Goal: Transaction & Acquisition: Purchase product/service

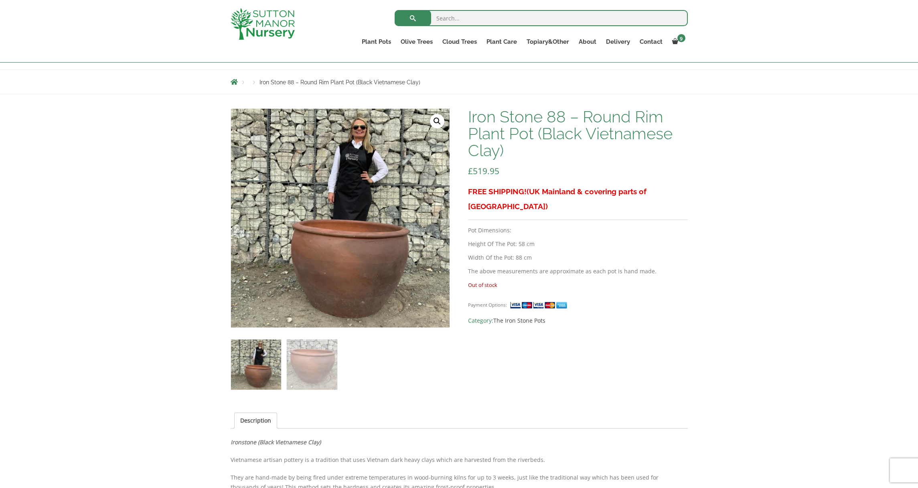
scroll to position [107, 0]
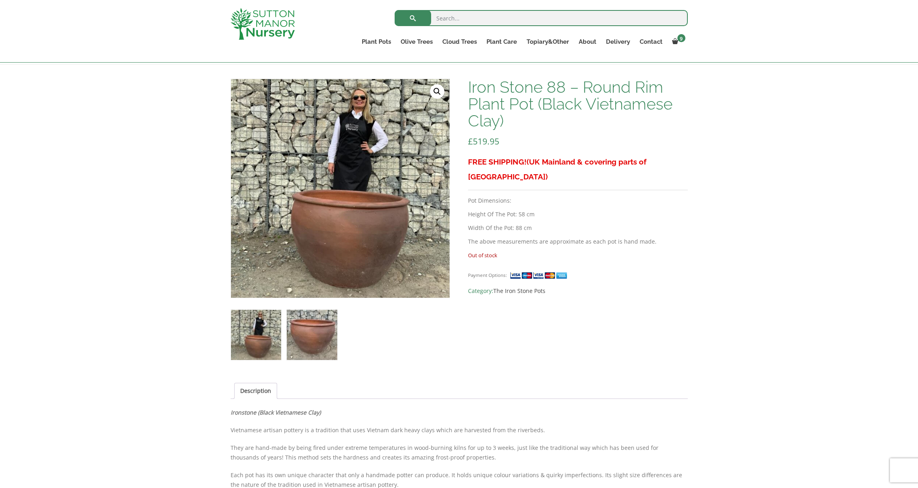
click at [321, 345] on img at bounding box center [312, 335] width 50 height 50
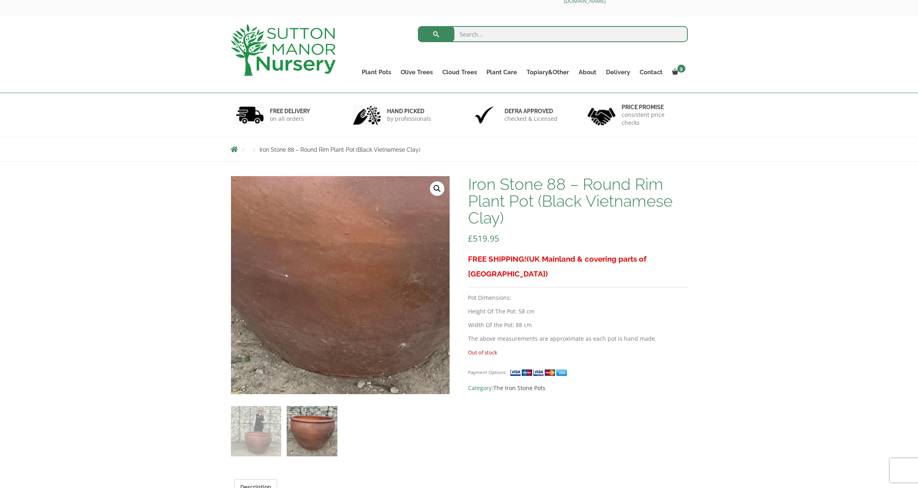
scroll to position [0, 0]
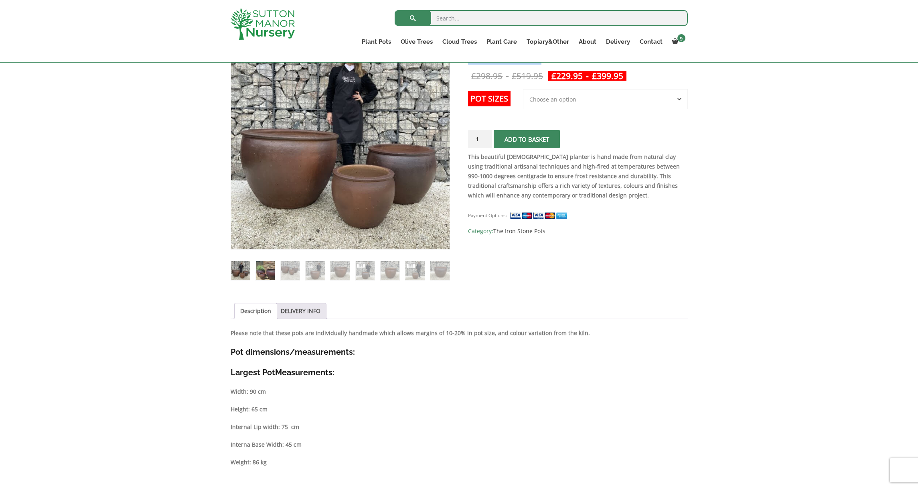
click at [270, 268] on img at bounding box center [265, 270] width 19 height 19
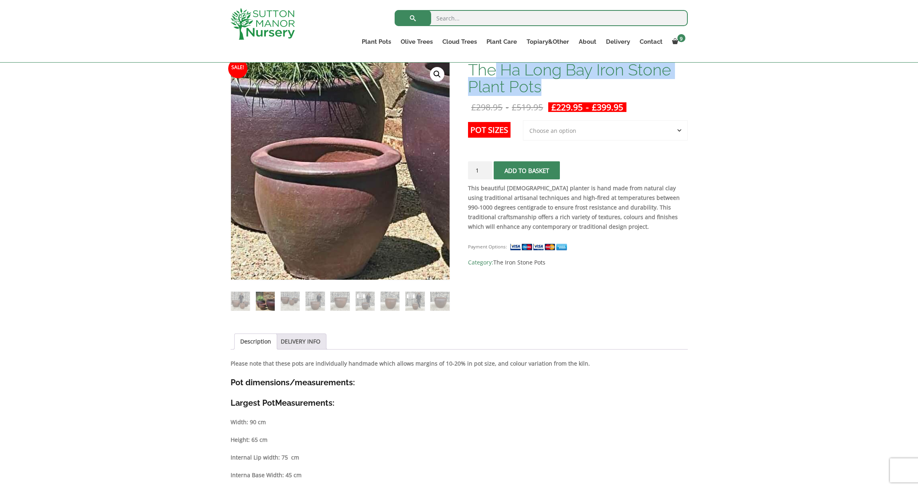
scroll to position [122, 0]
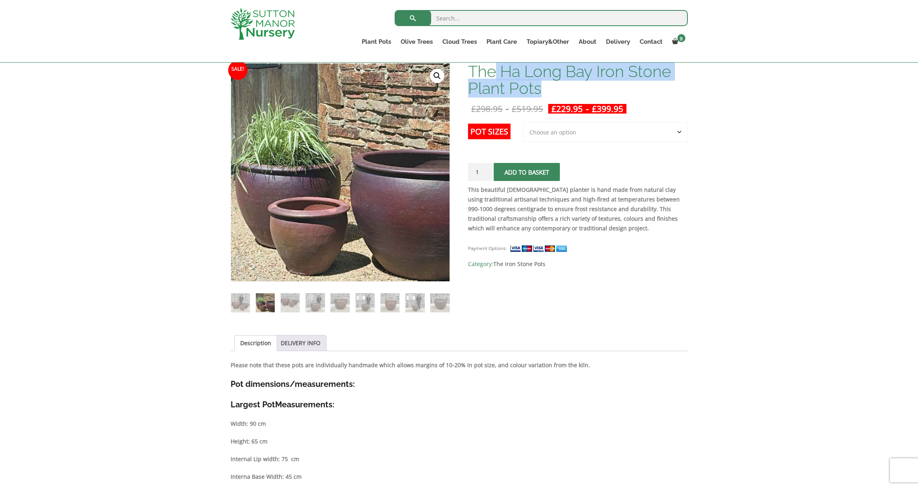
select select "Largest pot In The Picture"
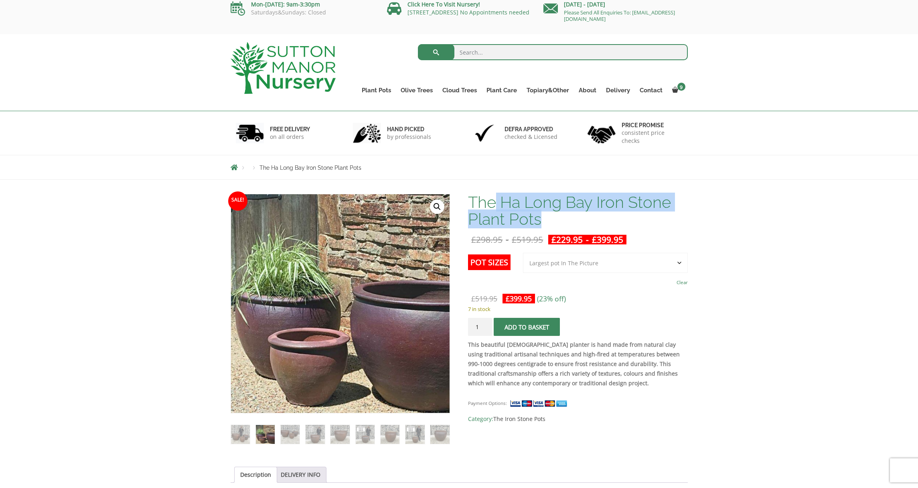
scroll to position [0, 0]
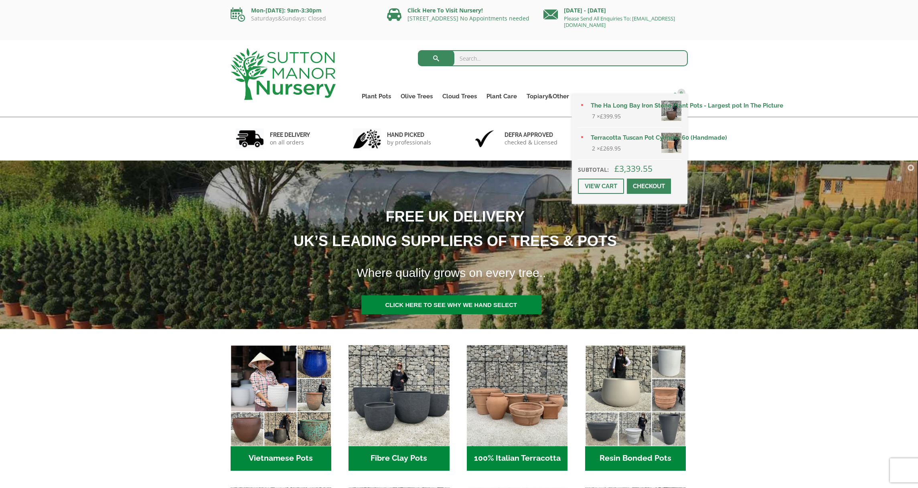
click at [678, 94] on span "9" at bounding box center [682, 93] width 8 height 8
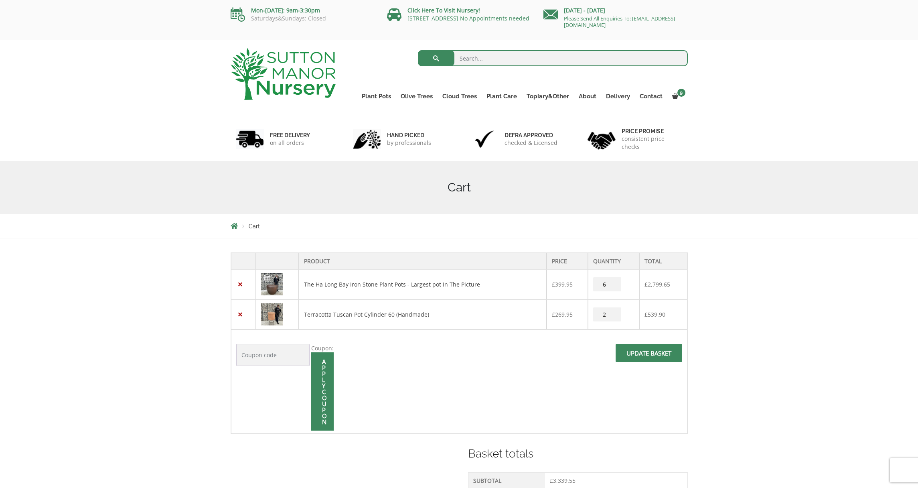
click at [614, 285] on input "6" at bounding box center [607, 284] width 28 height 14
click at [614, 281] on input "7" at bounding box center [607, 284] width 28 height 14
click at [612, 284] on input "6" at bounding box center [607, 284] width 28 height 14
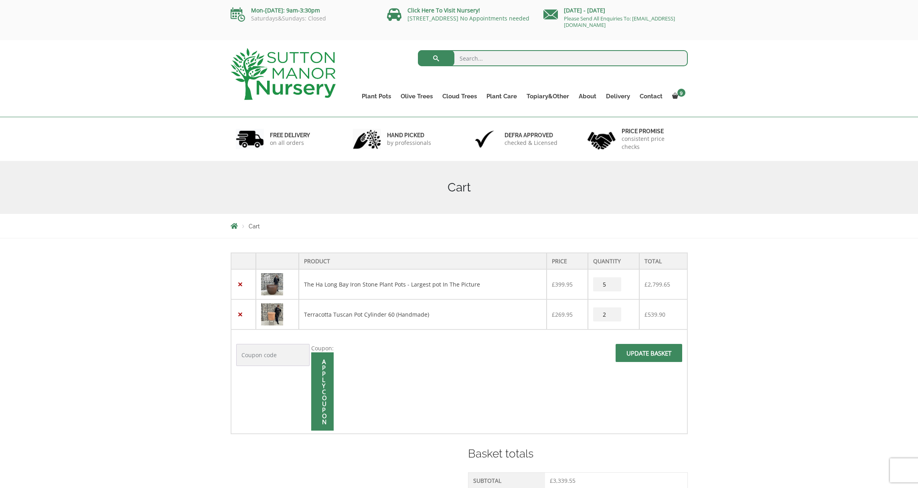
click at [612, 284] on input "5" at bounding box center [607, 284] width 28 height 14
click at [612, 284] on input "4" at bounding box center [607, 284] width 28 height 14
click at [612, 284] on input "3" at bounding box center [607, 284] width 28 height 14
click at [612, 284] on input "2" at bounding box center [607, 284] width 28 height 14
type input "1"
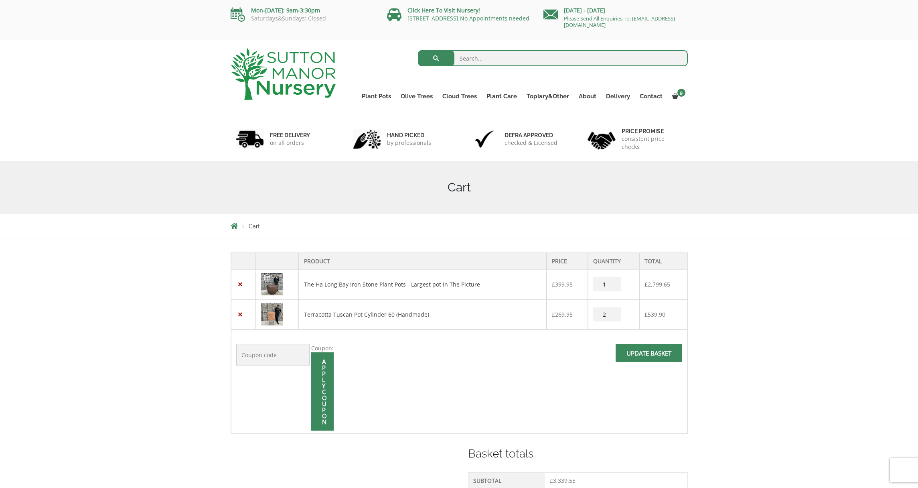
click at [613, 284] on input "1" at bounding box center [607, 284] width 28 height 14
click at [615, 315] on input "1" at bounding box center [607, 314] width 28 height 14
type input "0"
click at [615, 315] on input "0" at bounding box center [607, 314] width 28 height 14
click at [649, 355] on span at bounding box center [649, 355] width 0 height 0
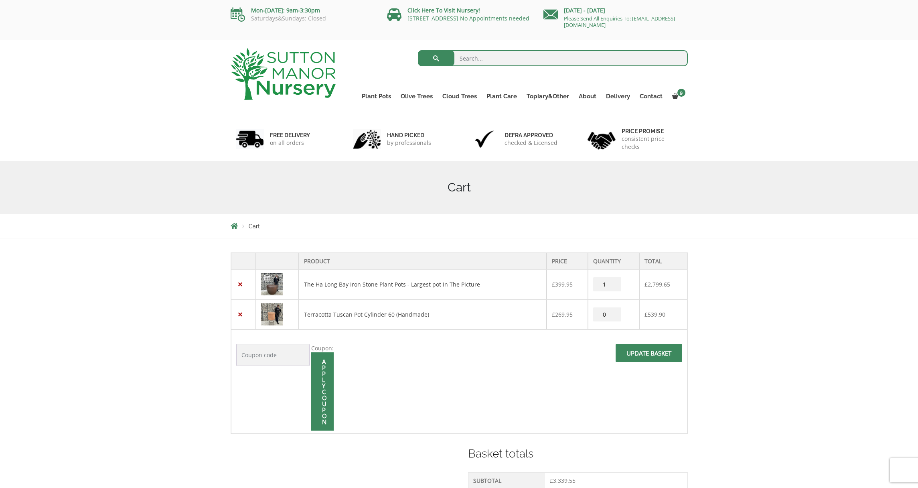
click at [631, 352] on input "Update basket" at bounding box center [649, 353] width 67 height 18
